Goal: Task Accomplishment & Management: Complete application form

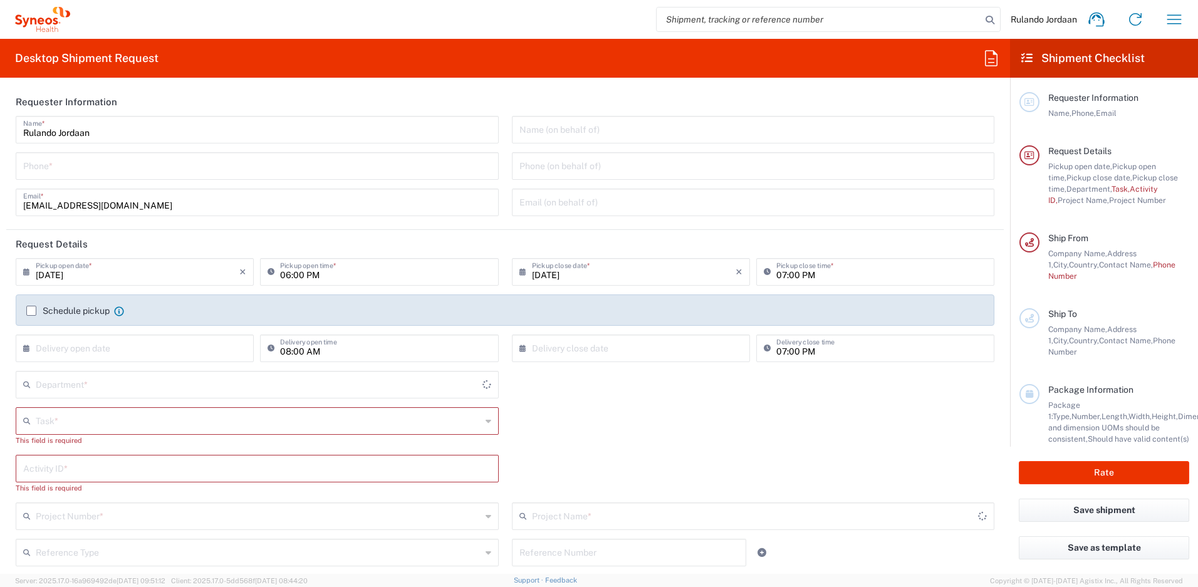
type input "Free State"
type input "4510"
type input "[GEOGRAPHIC_DATA]"
type input "Syneos Health [GEOGRAPHIC_DATA] (Pty) Limited"
click at [234, 394] on div "4510 Department *" at bounding box center [257, 385] width 483 height 28
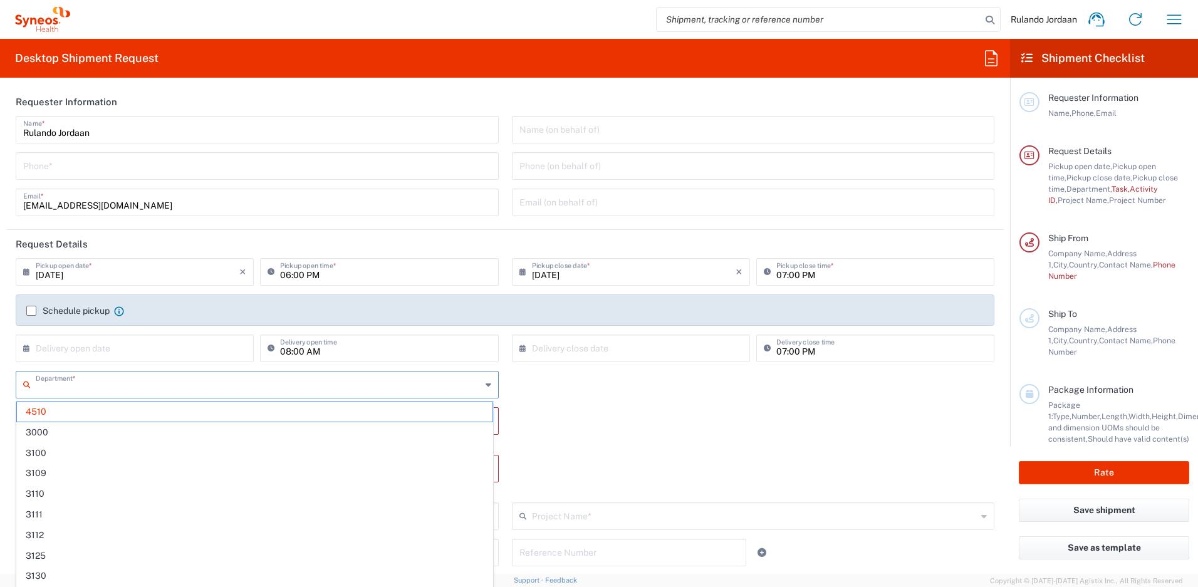
click at [231, 390] on input "text" at bounding box center [259, 384] width 446 height 22
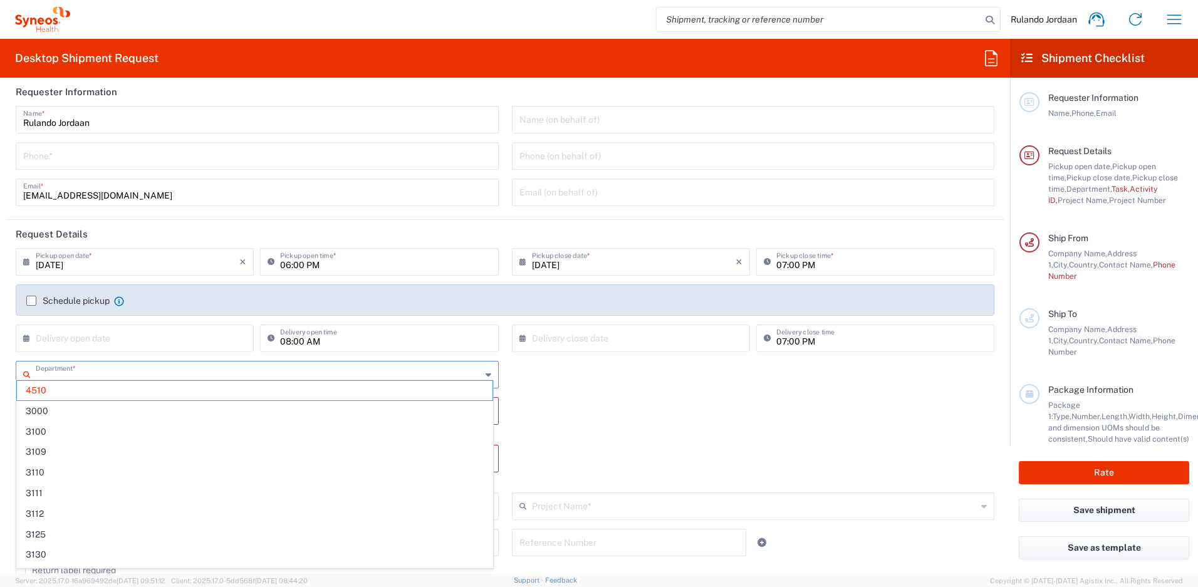
scroll to position [24, 0]
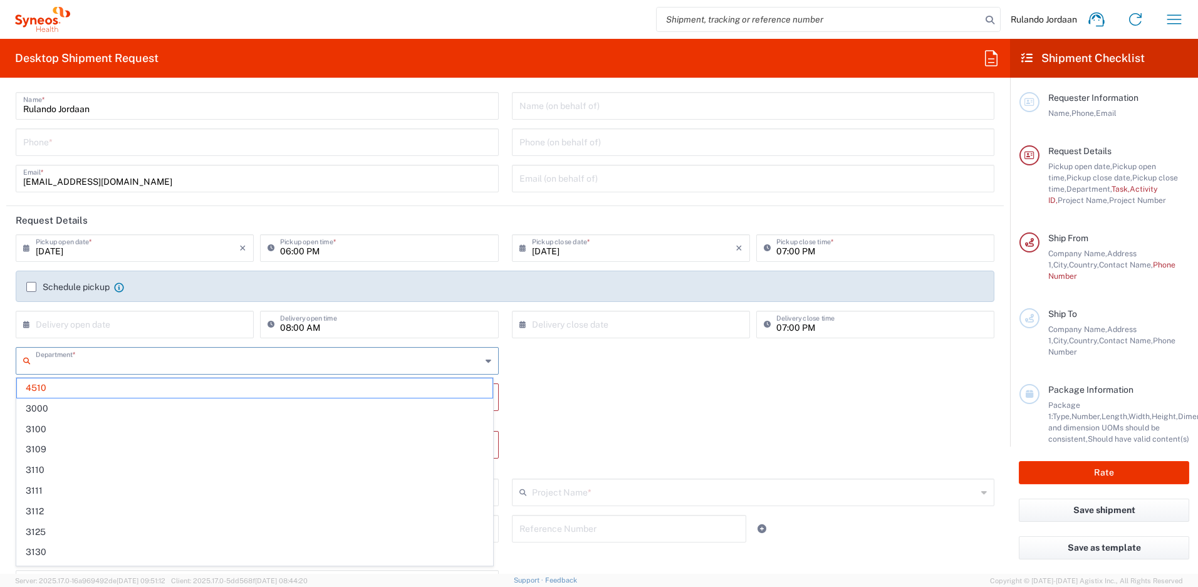
click at [242, 363] on input "text" at bounding box center [259, 360] width 446 height 22
click at [642, 352] on div "Department * 4510 3000 3100 3109 3110 3111 3112 3125 3130 3135 3136 3150 3155 3…" at bounding box center [505, 365] width 992 height 36
type input "4510"
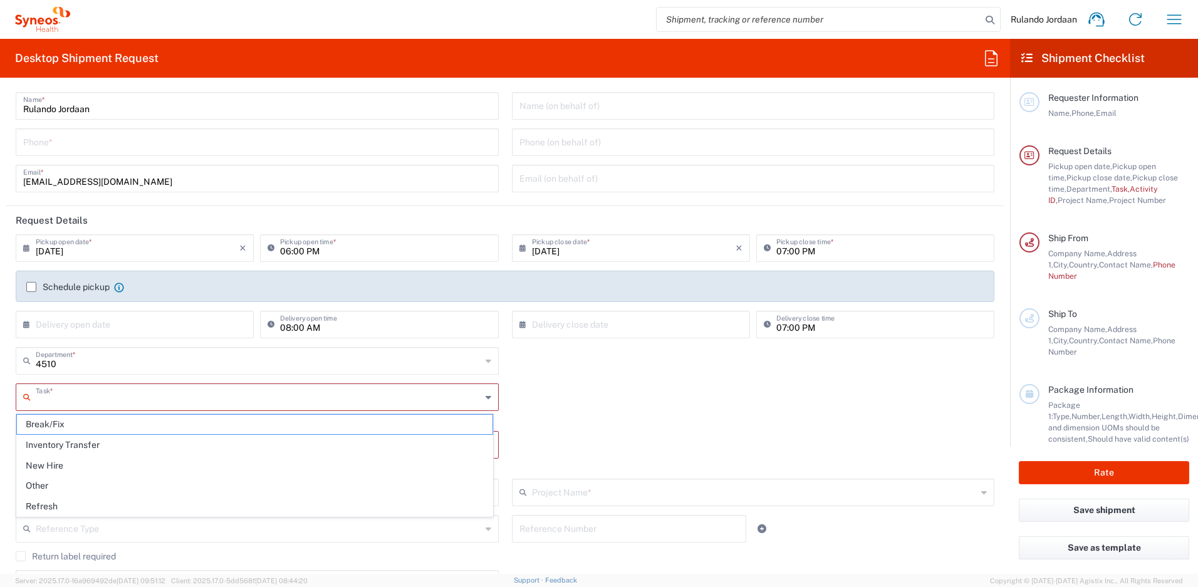
click at [125, 403] on input "text" at bounding box center [259, 396] width 446 height 22
click at [78, 458] on span "New Hire" at bounding box center [255, 465] width 476 height 19
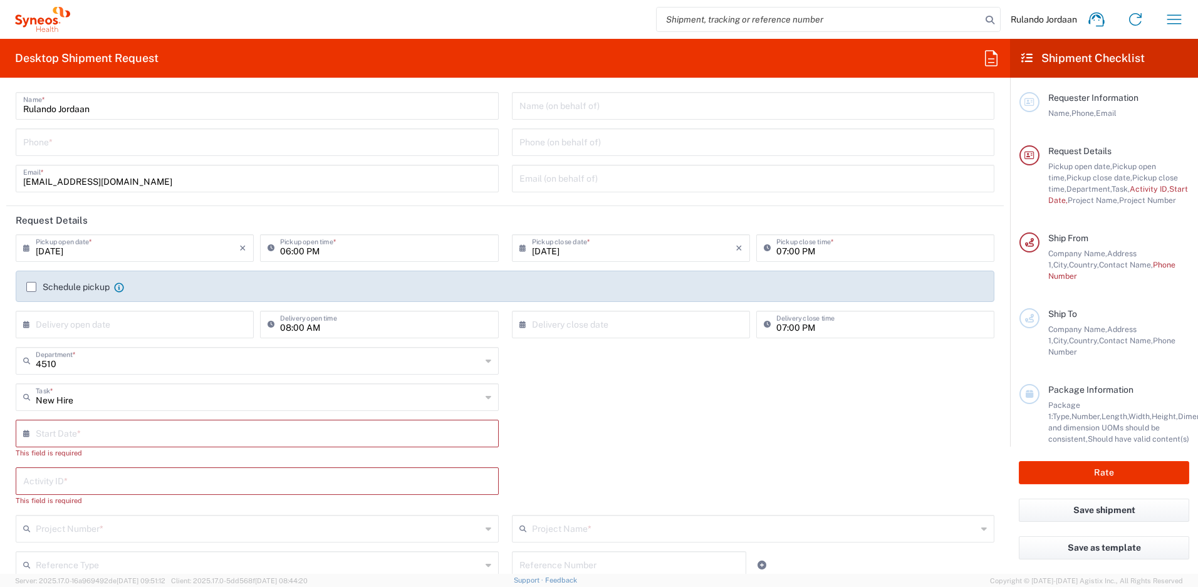
click at [70, 443] on input "text" at bounding box center [260, 433] width 449 height 22
click at [120, 403] on input "New Hire" at bounding box center [259, 396] width 446 height 22
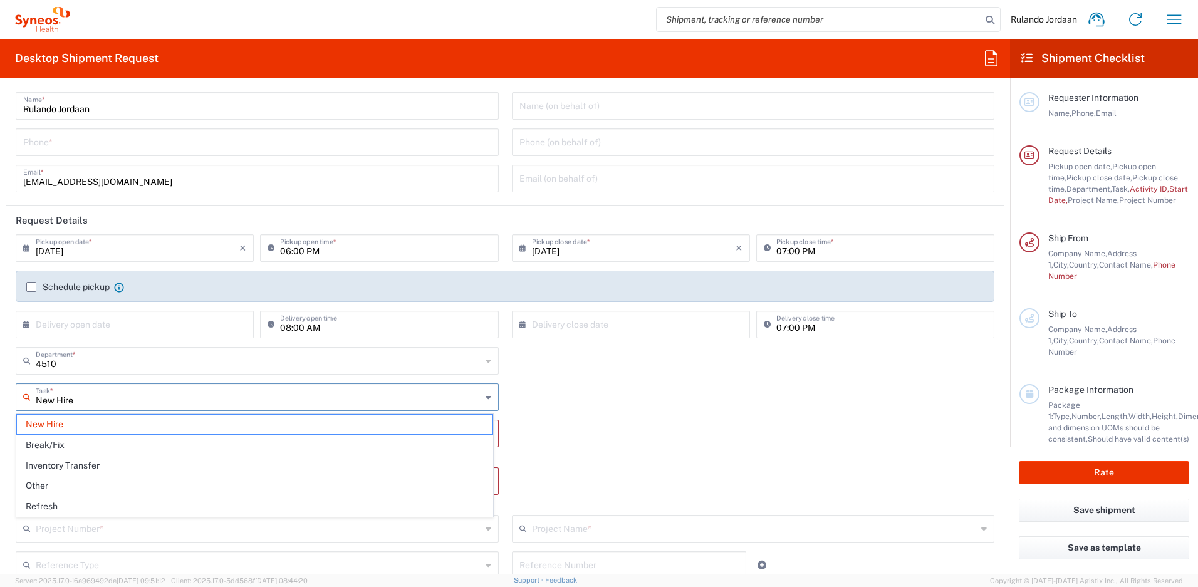
click at [71, 454] on span "Break/Fix" at bounding box center [255, 445] width 476 height 19
type input "Break/Fix"
click at [86, 446] on div "Activity ID *" at bounding box center [257, 434] width 483 height 28
click at [89, 438] on input "text" at bounding box center [257, 433] width 468 height 22
type input "Laptop"
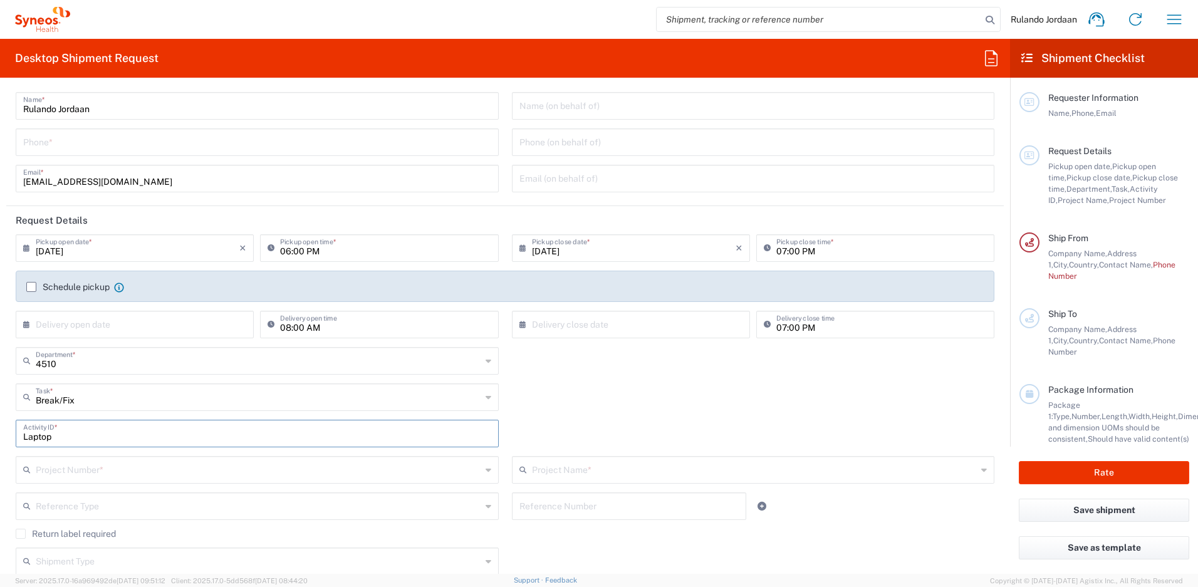
click at [641, 373] on div "4510 Department * 4510 3000 3100 3109 3110 3111 3112 3125 3130 3135 3136 3150 3…" at bounding box center [505, 365] width 992 height 36
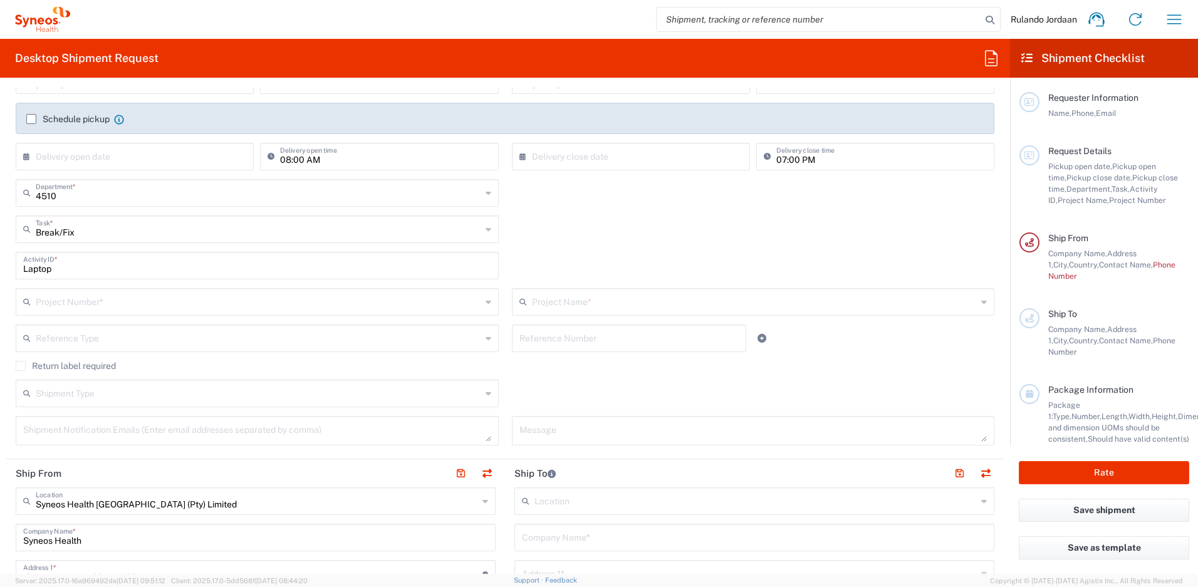
scroll to position [283, 0]
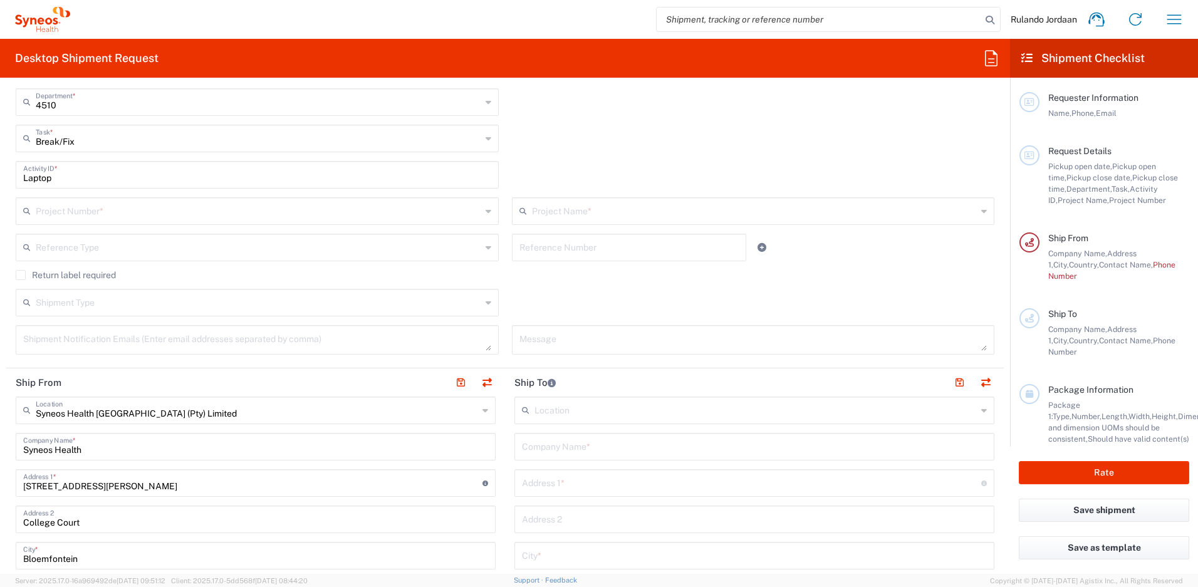
click at [67, 230] on div "Project Number * **6183 DEPARTMENTAL EXPENSE #C2015019517 Janssen 7046933 01.00…" at bounding box center [257, 215] width 496 height 36
click at [73, 198] on div "Project Number *" at bounding box center [257, 211] width 483 height 28
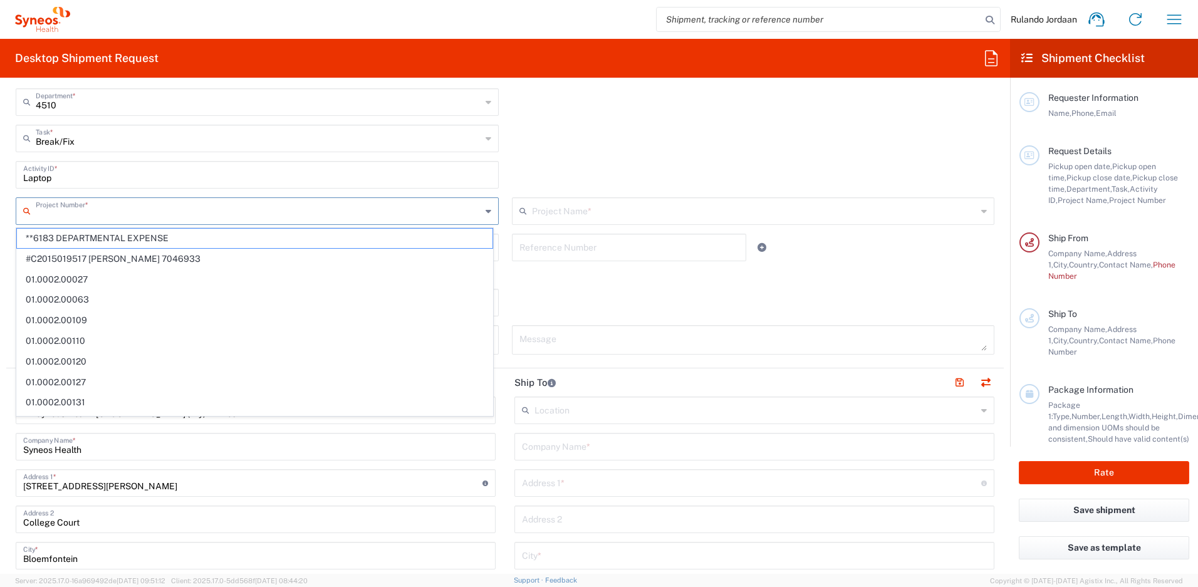
click at [78, 207] on input "text" at bounding box center [259, 210] width 446 height 22
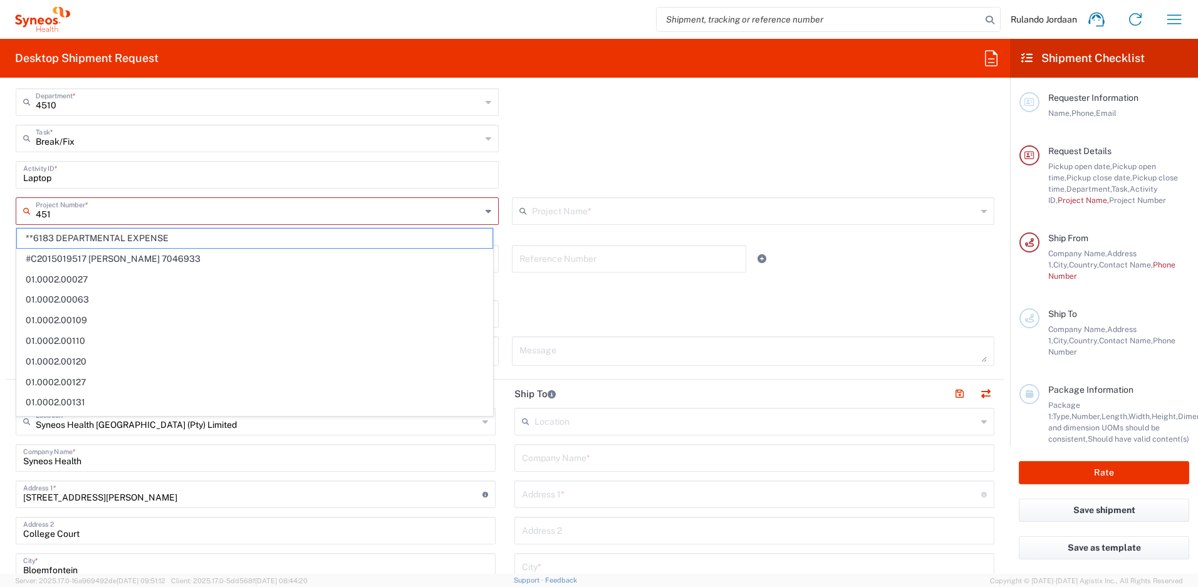
type input "4510"
